Goal: Information Seeking & Learning: Learn about a topic

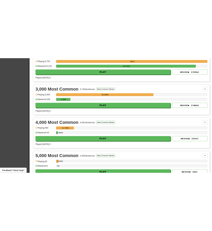
scroll to position [219, 0]
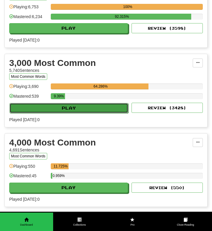
click at [42, 109] on button "Play" at bounding box center [68, 108] width 119 height 10
select select "**"
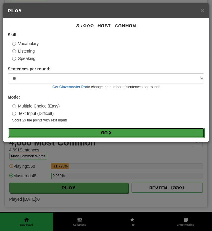
click at [48, 133] on button "Go" at bounding box center [106, 133] width 196 height 10
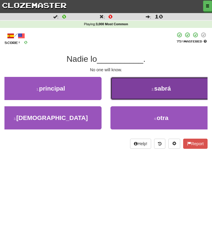
click at [130, 94] on button "2 . [GEOGRAPHIC_DATA]" at bounding box center [160, 88] width 101 height 23
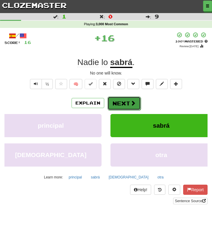
click at [120, 101] on button "Next" at bounding box center [123, 103] width 33 height 14
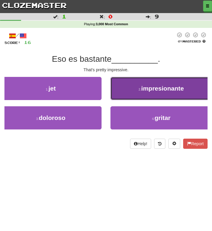
click at [121, 94] on button "2 . impresionante" at bounding box center [160, 88] width 101 height 23
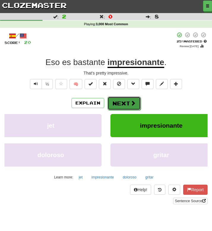
click at [123, 103] on button "Next" at bounding box center [123, 103] width 33 height 14
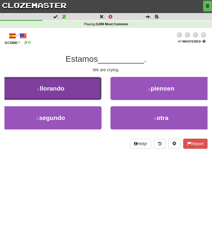
click at [42, 88] on span "llorando" at bounding box center [52, 88] width 25 height 7
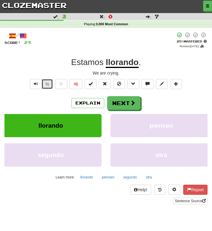
click at [42, 84] on button "½" at bounding box center [47, 84] width 11 height 10
click at [38, 84] on span "Text-to-speech controls" at bounding box center [36, 84] width 4 height 4
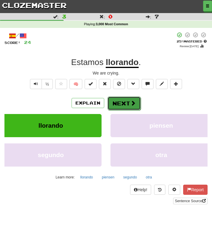
click at [120, 106] on button "Next" at bounding box center [123, 103] width 33 height 14
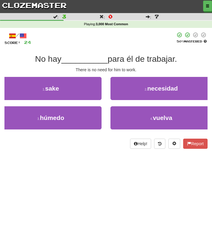
click at [123, 102] on div "2 . necesidad" at bounding box center [161, 91] width 110 height 29
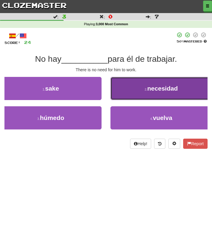
click at [120, 93] on button "2 . necesidad" at bounding box center [160, 88] width 101 height 23
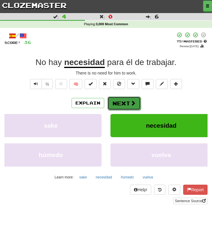
click at [125, 109] on button "Next" at bounding box center [123, 103] width 33 height 14
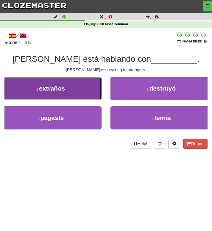
click at [94, 86] on button "1 . extraños" at bounding box center [50, 88] width 101 height 23
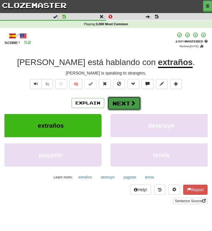
click at [117, 107] on button "Next" at bounding box center [123, 103] width 33 height 14
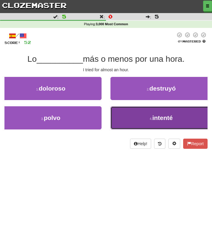
click at [125, 119] on button "4 . intenté" at bounding box center [160, 117] width 101 height 23
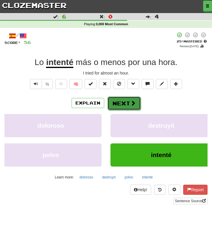
click at [113, 103] on button "Next" at bounding box center [123, 103] width 33 height 14
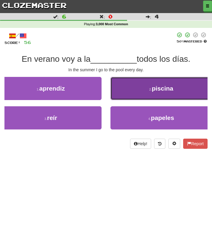
click at [139, 93] on button "2 . piscina" at bounding box center [160, 88] width 101 height 23
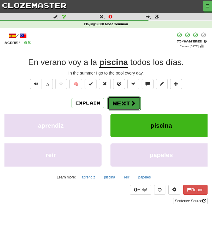
click at [123, 100] on button "Next" at bounding box center [123, 103] width 33 height 14
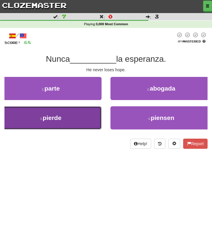
click at [85, 125] on button "3 . pierde" at bounding box center [50, 117] width 101 height 23
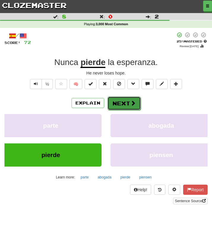
click at [118, 105] on button "Next" at bounding box center [123, 103] width 33 height 14
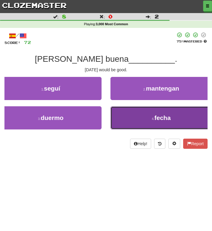
click at [122, 116] on button "4 . fecha" at bounding box center [160, 117] width 101 height 23
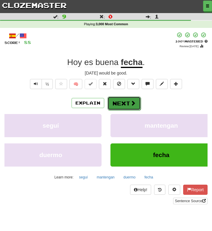
click at [116, 101] on button "Next" at bounding box center [123, 103] width 33 height 14
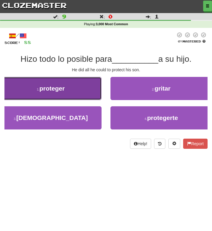
click at [77, 87] on button "1 . proteger" at bounding box center [50, 88] width 101 height 23
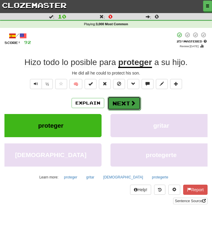
click at [115, 106] on button "Next" at bounding box center [123, 103] width 33 height 14
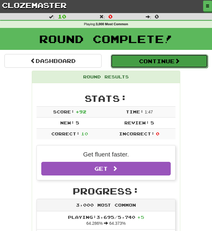
click at [120, 64] on button "Continue" at bounding box center [159, 61] width 97 height 14
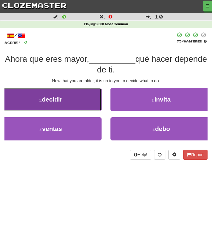
click at [82, 101] on button "1 . decidir" at bounding box center [50, 99] width 101 height 23
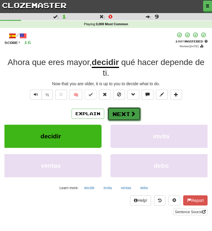
click at [121, 114] on button "Next" at bounding box center [123, 114] width 33 height 14
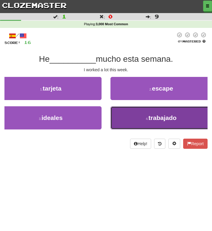
click at [122, 119] on button "4 . trabajado" at bounding box center [160, 117] width 101 height 23
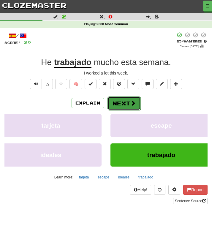
click at [126, 104] on button "Next" at bounding box center [123, 103] width 33 height 14
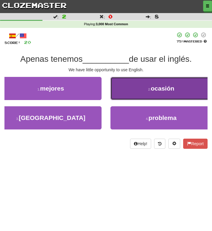
click at [123, 93] on button "2 . ocasión" at bounding box center [160, 88] width 101 height 23
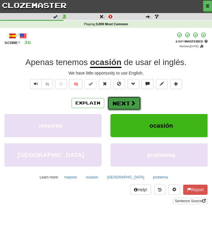
click at [121, 101] on button "Next" at bounding box center [123, 103] width 33 height 14
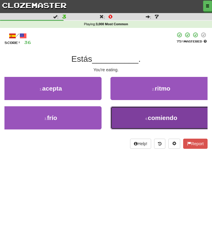
click at [122, 123] on button "4 . comiendo" at bounding box center [160, 117] width 101 height 23
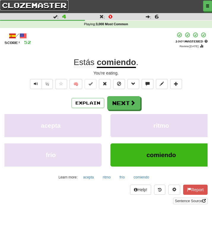
click at [15, 9] on link "clozemaster" at bounding box center [34, 5] width 68 height 10
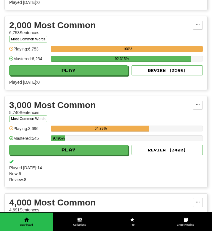
scroll to position [204, 0]
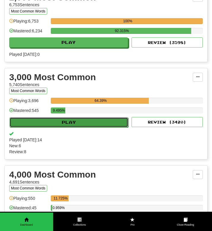
click at [57, 125] on button "Play" at bounding box center [68, 122] width 119 height 10
select select "**"
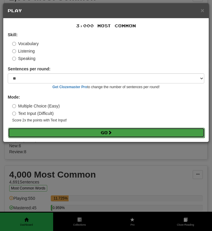
click at [57, 129] on button "Go" at bounding box center [106, 133] width 196 height 10
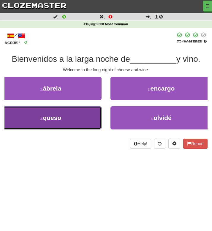
click at [51, 119] on span "queso" at bounding box center [52, 117] width 18 height 7
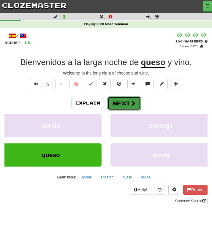
click at [113, 108] on button "Next" at bounding box center [123, 103] width 33 height 14
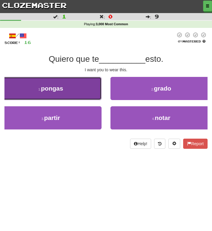
click at [72, 89] on button "1 . pongas" at bounding box center [50, 88] width 101 height 23
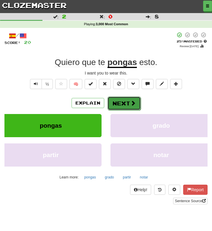
click at [122, 105] on button "Next" at bounding box center [123, 103] width 33 height 14
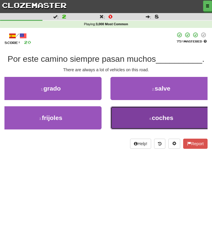
click at [123, 116] on button "4 . coches" at bounding box center [160, 117] width 101 height 23
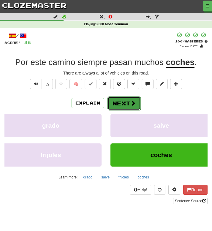
click at [116, 104] on button "Next" at bounding box center [123, 103] width 33 height 14
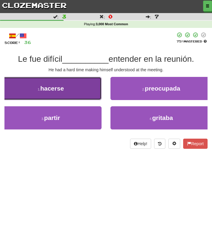
click at [61, 90] on span "hacerse" at bounding box center [51, 88] width 23 height 7
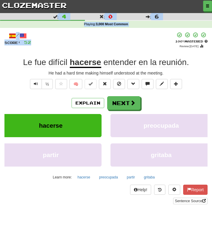
drag, startPoint x: 51, startPoint y: 29, endPoint x: 34, endPoint y: 10, distance: 25.0
click at [34, 10] on div "Dashboard Clozemaster narumo / Toggle Dropdown Dashboard Leaderboard Activity F…" at bounding box center [106, 106] width 212 height 212
click at [26, 5] on link "clozemaster" at bounding box center [34, 5] width 68 height 10
click at [25, 5] on link "clozemaster" at bounding box center [34, 5] width 68 height 10
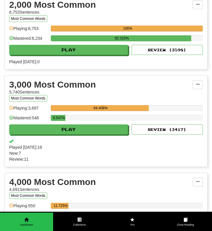
scroll to position [202, 0]
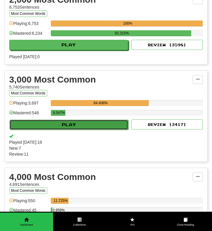
click at [66, 125] on button "Play" at bounding box center [68, 125] width 119 height 10
select select "**"
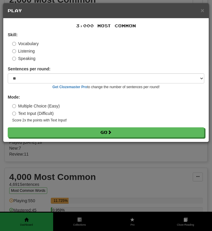
click at [65, 144] on div "× Play 3,000 Most Common Skill: Vocabulary Listening Speaking Sentences per rou…" at bounding box center [106, 115] width 212 height 231
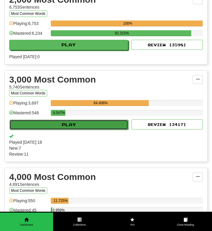
click at [60, 128] on button "Play" at bounding box center [68, 125] width 119 height 10
select select "**"
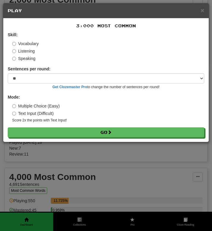
click at [62, 140] on div "3,000 Most Common Skill: Vocabulary Listening Speaking Sentences per round: * *…" at bounding box center [105, 79] width 205 height 123
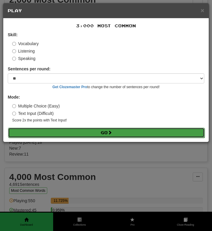
click at [57, 133] on button "Go" at bounding box center [106, 133] width 196 height 10
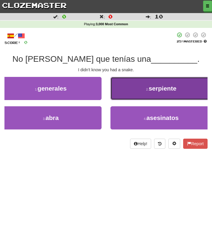
click at [122, 97] on button "2 . serpiente" at bounding box center [160, 88] width 101 height 23
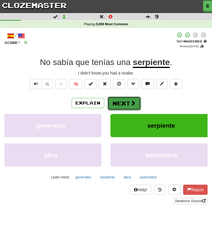
click at [119, 104] on button "Next" at bounding box center [123, 103] width 33 height 14
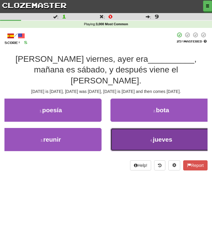
click at [125, 130] on button "4 . jueves" at bounding box center [160, 139] width 101 height 23
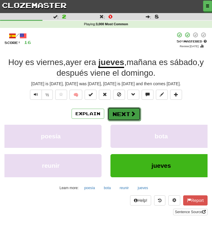
click at [117, 113] on button "Next" at bounding box center [123, 114] width 33 height 14
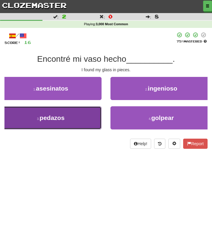
click at [72, 118] on button "3 . pedazos" at bounding box center [50, 117] width 101 height 23
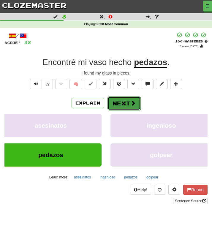
click at [114, 106] on button "Next" at bounding box center [123, 103] width 33 height 14
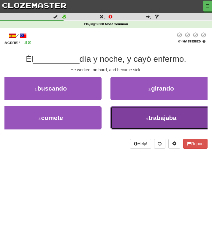
click at [120, 121] on button "4 . trabajaba" at bounding box center [160, 117] width 101 height 23
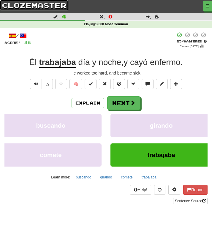
click at [22, 8] on link "clozemaster" at bounding box center [34, 5] width 68 height 10
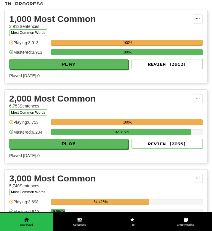
scroll to position [188, 0]
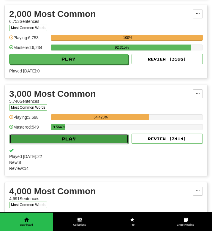
click at [57, 139] on button "Play" at bounding box center [68, 139] width 119 height 10
select select "**"
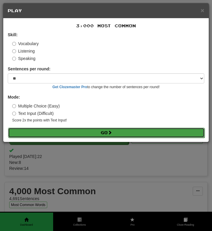
click at [53, 134] on button "Go" at bounding box center [106, 133] width 196 height 10
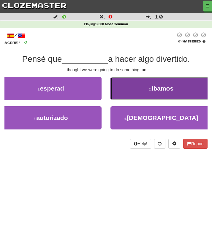
click at [131, 77] on button "2 . íbamos" at bounding box center [160, 88] width 101 height 23
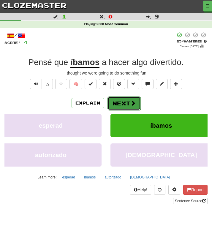
click at [116, 100] on button "Next" at bounding box center [123, 103] width 33 height 14
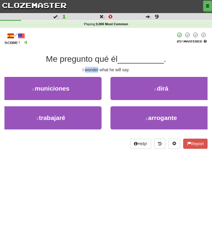
click at [61, 44] on div at bounding box center [102, 38] width 148 height 13
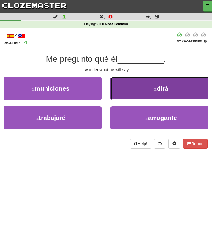
click at [131, 98] on button "2 . dirá" at bounding box center [160, 88] width 101 height 23
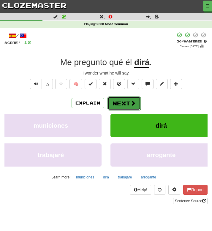
click at [127, 101] on button "Next" at bounding box center [123, 103] width 33 height 14
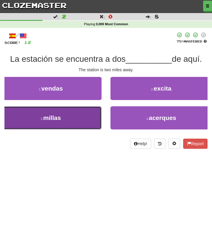
click at [87, 120] on button "3 . millas" at bounding box center [50, 117] width 101 height 23
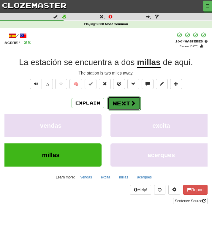
click at [133, 101] on span at bounding box center [132, 102] width 5 height 5
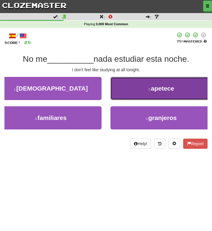
click at [127, 96] on button "2 . apetece" at bounding box center [160, 88] width 101 height 23
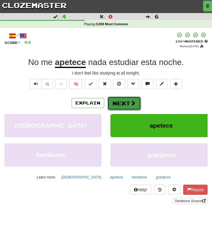
click at [120, 105] on button "Next" at bounding box center [123, 103] width 33 height 14
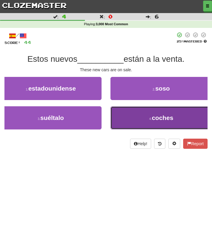
click at [127, 122] on button "4 . coches" at bounding box center [160, 117] width 101 height 23
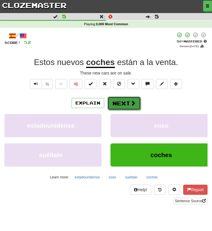
click at [122, 108] on button "Next" at bounding box center [123, 103] width 33 height 14
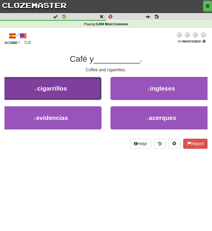
click at [82, 93] on button "1 . cigarrillos" at bounding box center [50, 88] width 101 height 23
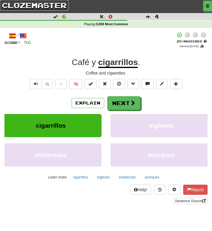
click at [17, 3] on link "clozemaster" at bounding box center [34, 5] width 68 height 10
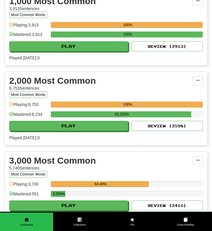
scroll to position [122, 0]
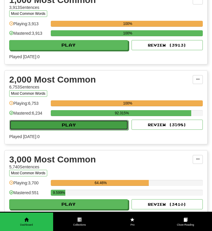
click at [59, 124] on button "Play" at bounding box center [68, 125] width 119 height 10
select select "**"
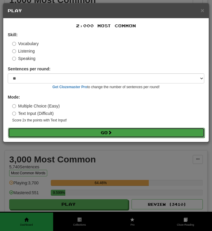
click at [58, 128] on button "Go" at bounding box center [106, 133] width 196 height 10
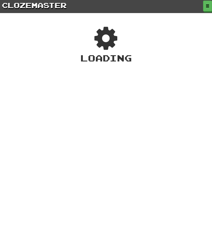
click at [58, 133] on div "Dashboard Clozemaster [GEOGRAPHIC_DATA] / Toggle Dropdown Dashboard Leaderboard…" at bounding box center [106, 115] width 212 height 231
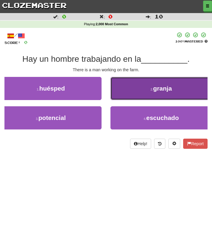
click at [162, 89] on span "granja" at bounding box center [162, 88] width 19 height 7
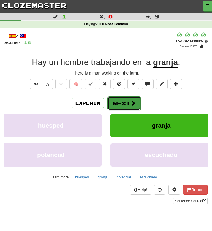
click at [130, 104] on span at bounding box center [132, 102] width 5 height 5
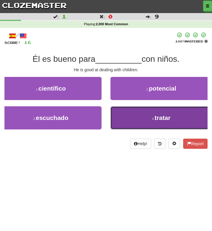
click at [117, 114] on button "4 . tratar" at bounding box center [160, 117] width 101 height 23
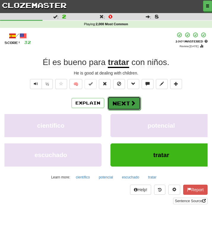
click at [117, 105] on button "Next" at bounding box center [123, 103] width 33 height 14
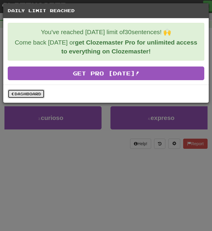
click at [32, 92] on link "Dashboard" at bounding box center [26, 93] width 37 height 9
